Goal: Task Accomplishment & Management: Complete application form

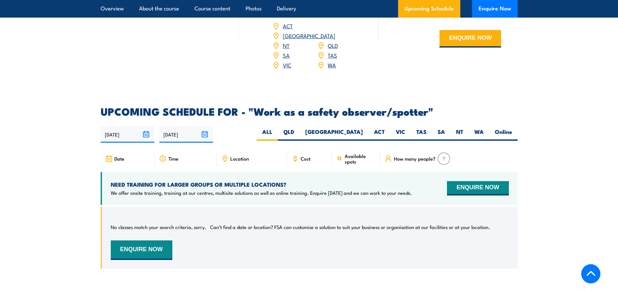
scroll to position [912, 0]
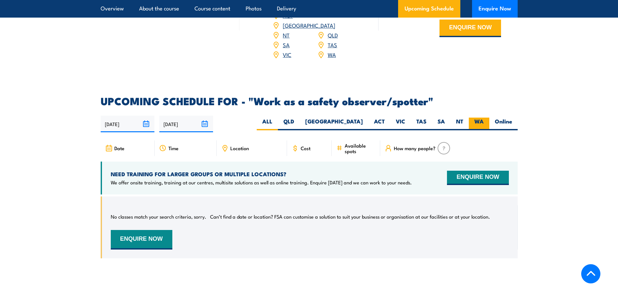
click at [478, 118] on label "WA" at bounding box center [479, 124] width 21 height 13
click at [484, 118] on input "WA" at bounding box center [486, 120] width 4 height 4
radio input "true"
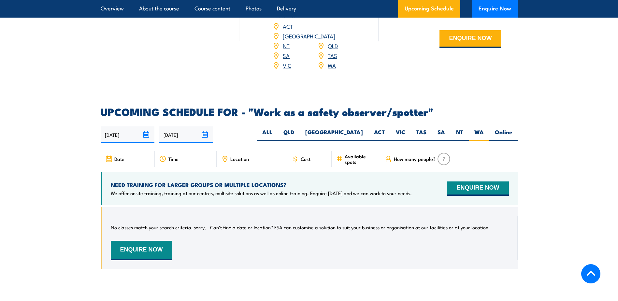
scroll to position [900, 0]
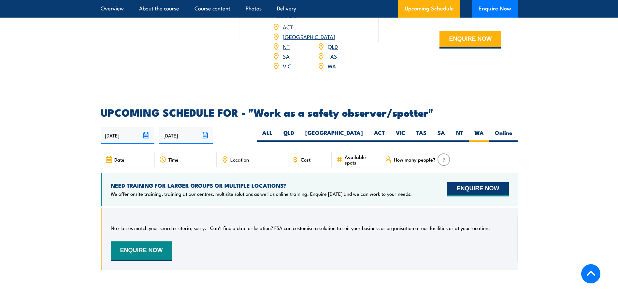
click at [458, 182] on button "ENQUIRE NOW" at bounding box center [478, 189] width 62 height 14
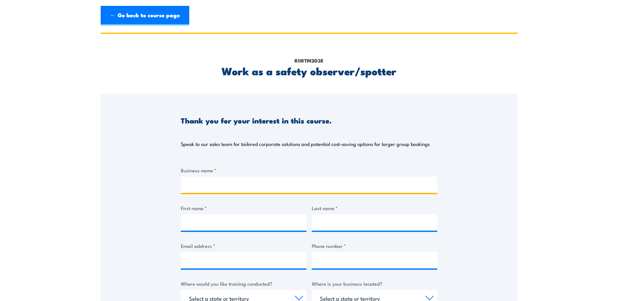
click at [254, 184] on input "Business name *" at bounding box center [309, 185] width 256 height 16
type input "Fleetwood Australia"
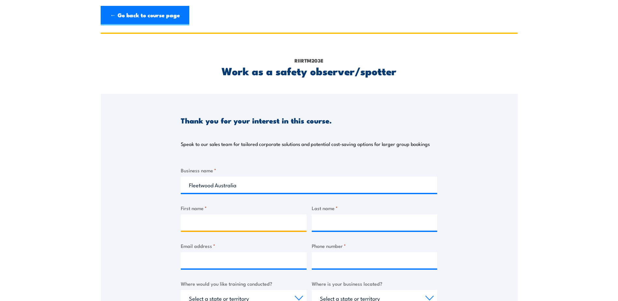
click at [214, 225] on input "First name *" at bounding box center [244, 222] width 126 height 16
type input "Santana"
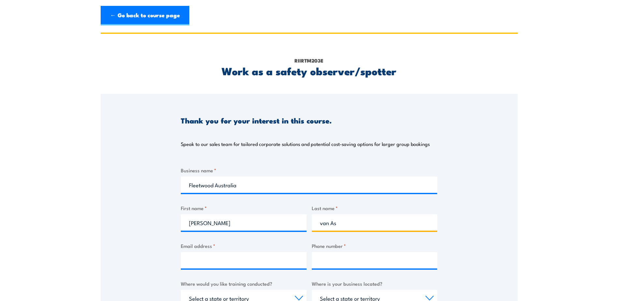
type input "van As"
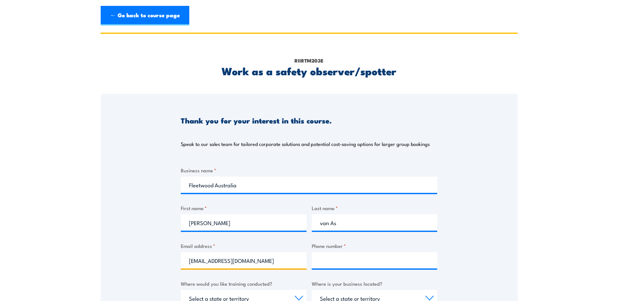
type input "santanav@fleetwood.com.au"
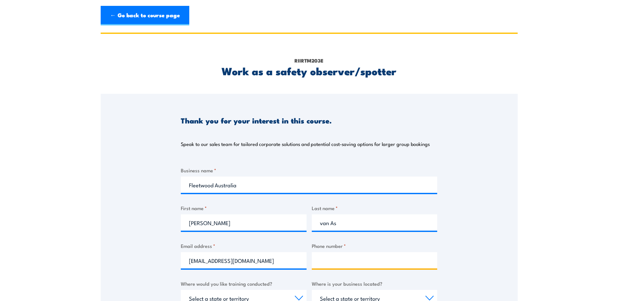
click at [320, 267] on input "Phone number *" at bounding box center [375, 260] width 126 height 16
click at [324, 262] on input "Phone number *" at bounding box center [375, 260] width 126 height 16
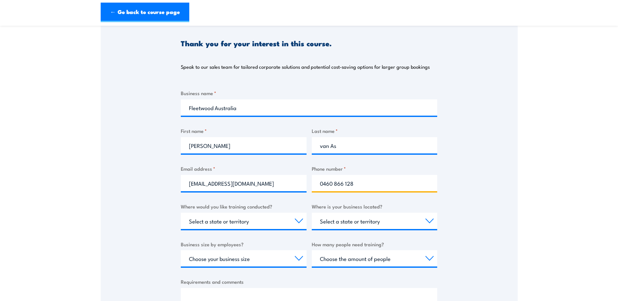
scroll to position [130, 0]
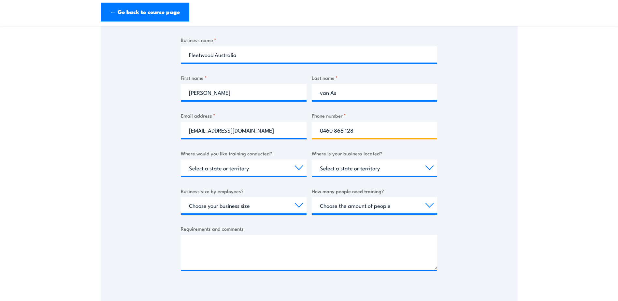
type input "0460 866 128"
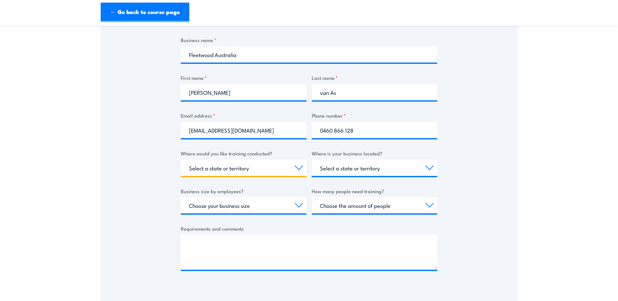
click at [259, 165] on select "Select a state or territory Nationally - multiple locations QLD NSW VIC SA ACT …" at bounding box center [244, 168] width 126 height 16
select select "WA"
click at [181, 160] on select "Select a state or territory Nationally - multiple locations QLD NSW VIC SA ACT …" at bounding box center [244, 168] width 126 height 16
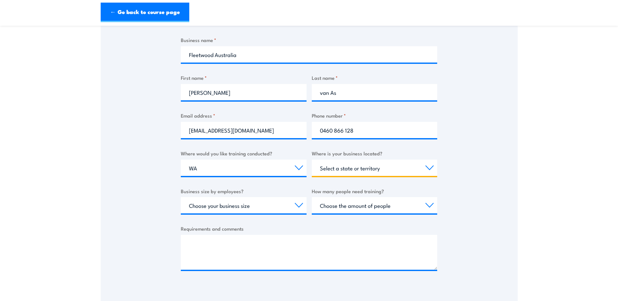
click at [378, 168] on select "Select a state or territory QLD NSW VIC SA ACT WA TAS NT" at bounding box center [375, 168] width 126 height 16
select select "WA"
click at [312, 160] on select "Select a state or territory QLD NSW VIC SA ACT WA TAS NT" at bounding box center [375, 168] width 126 height 16
click at [222, 209] on select "Choose your business size 1 to 19 20 to 199 200+" at bounding box center [244, 205] width 126 height 16
select select "20 to 199"
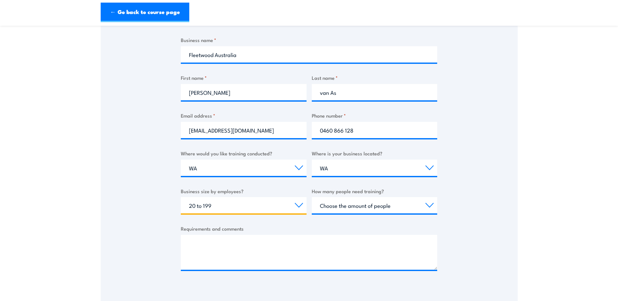
click at [181, 197] on select "Choose your business size 1 to 19 20 to 199 200+" at bounding box center [244, 205] width 126 height 16
click at [394, 206] on select "Choose the amount of people 1 to 4 5 to 19 20+" at bounding box center [375, 205] width 126 height 16
select select "5 to 19"
click at [312, 197] on select "Choose the amount of people 1 to 4 5 to 19 20+" at bounding box center [375, 205] width 126 height 16
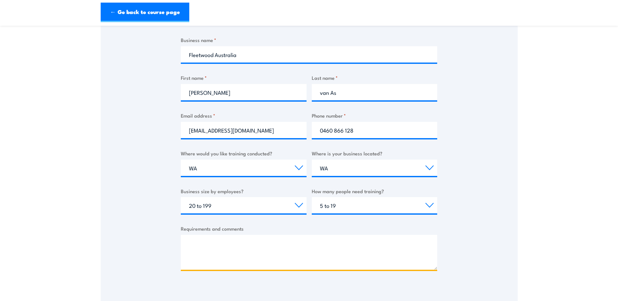
click at [248, 249] on textarea "Requirements and comments" at bounding box center [309, 252] width 256 height 35
click at [224, 246] on textarea "Good afternoon, I would like to enquiry about" at bounding box center [309, 252] width 256 height 35
click at [193, 253] on textarea "Good afternoon, I would like to enquiry about" at bounding box center [309, 252] width 256 height 35
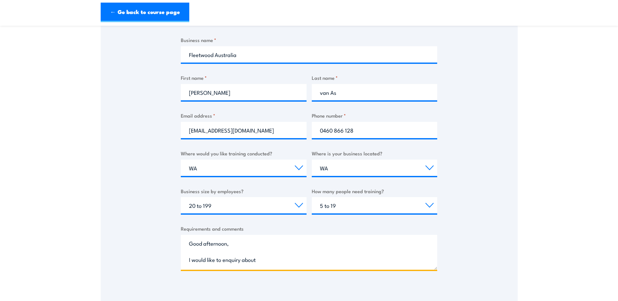
click at [197, 248] on textarea "Good afternoon, I would like to enquiry about" at bounding box center [309, 252] width 256 height 35
click at [263, 258] on textarea "Good afternoon, I would like to enquiry about" at bounding box center [309, 252] width 256 height 35
paste textarea "Spotter Training (RIIRTM203E)"
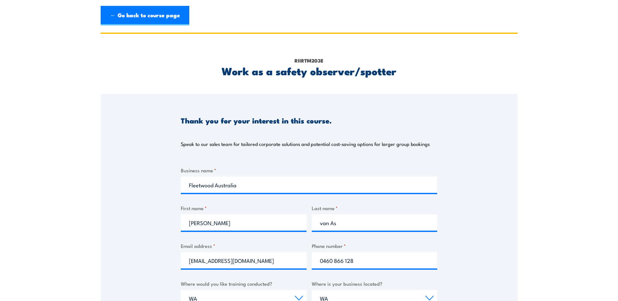
type textarea "Good afternoon, I would like to enquiry about the delivery of Spotter Training …"
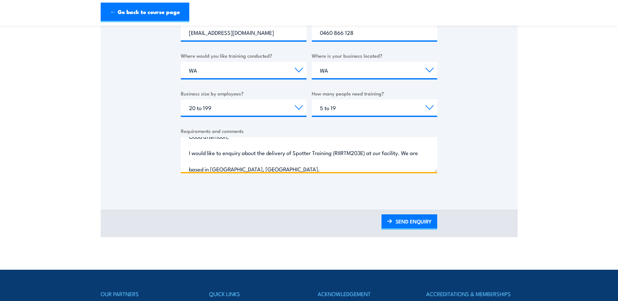
scroll to position [14, 0]
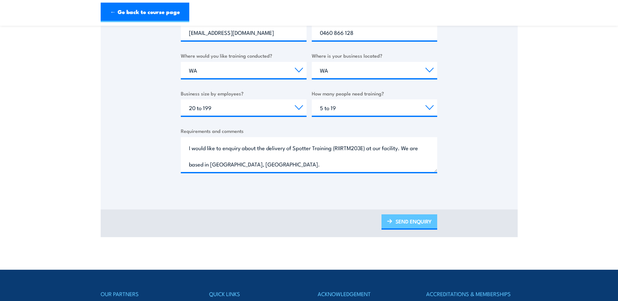
click at [400, 225] on link "SEND ENQUIRY" at bounding box center [409, 221] width 56 height 15
click at [414, 222] on link "SEND ENQUIRY" at bounding box center [409, 221] width 56 height 15
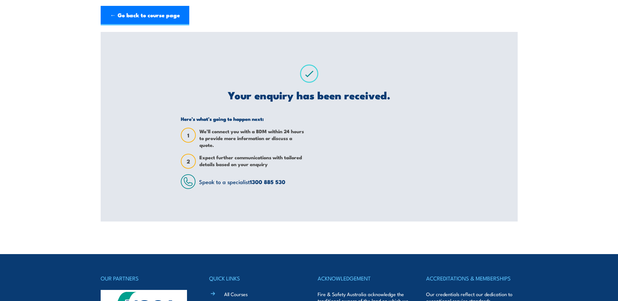
scroll to position [0, 0]
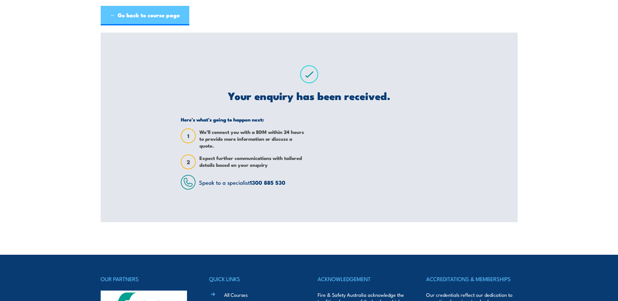
drag, startPoint x: 160, startPoint y: 16, endPoint x: 164, endPoint y: 17, distance: 4.3
click at [160, 16] on link "← Go back to course page" at bounding box center [145, 16] width 89 height 20
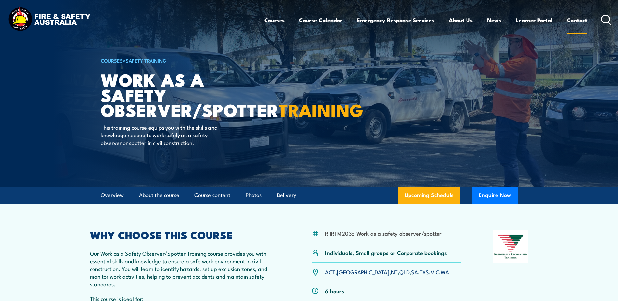
click at [574, 20] on link "Contact" at bounding box center [577, 19] width 21 height 17
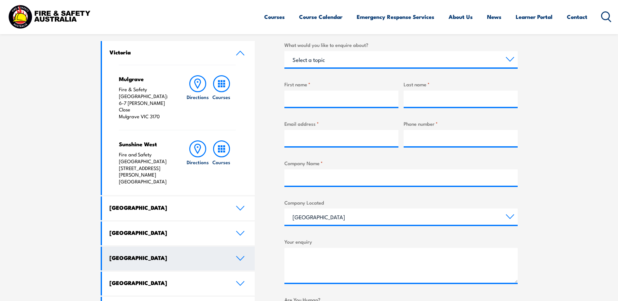
scroll to position [228, 0]
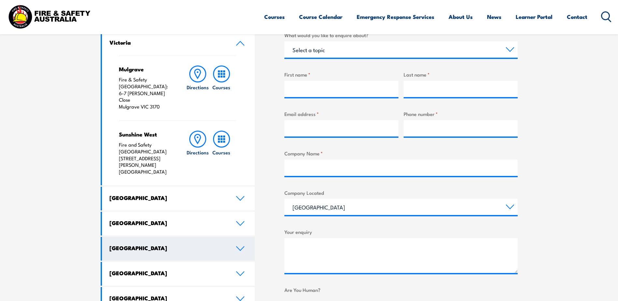
click at [163, 244] on h4 "[GEOGRAPHIC_DATA]" at bounding box center [167, 247] width 117 height 7
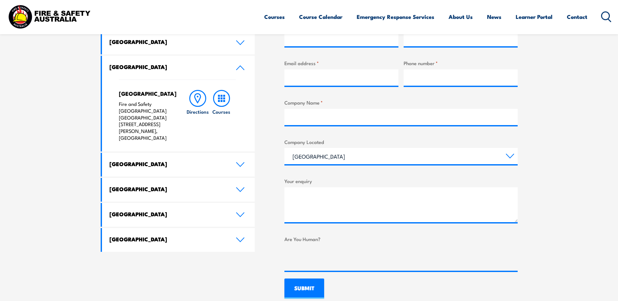
scroll to position [209, 0]
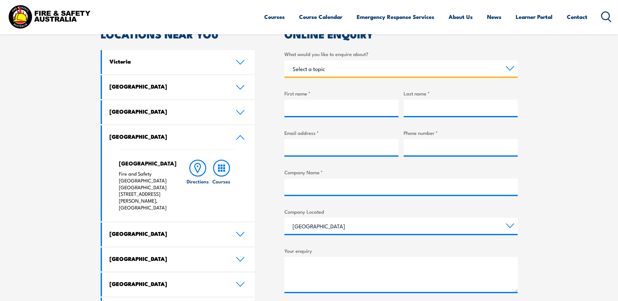
click at [363, 66] on select "Select a topic Training Emergency Response Services General Enquiry" at bounding box center [400, 68] width 233 height 16
select select "Training"
click at [284, 60] on select "Select a topic Training Emergency Response Services General Enquiry" at bounding box center [400, 68] width 233 height 16
